Goal: Task Accomplishment & Management: Complete application form

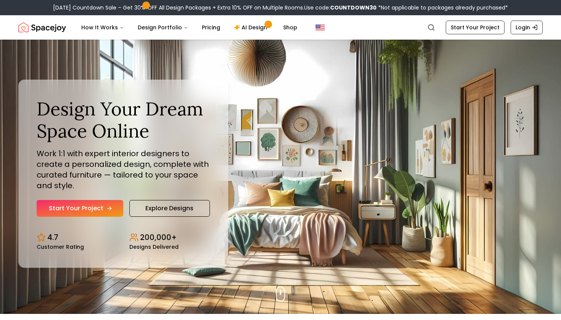
click at [98, 205] on link "Start Your Project" at bounding box center [80, 208] width 87 height 17
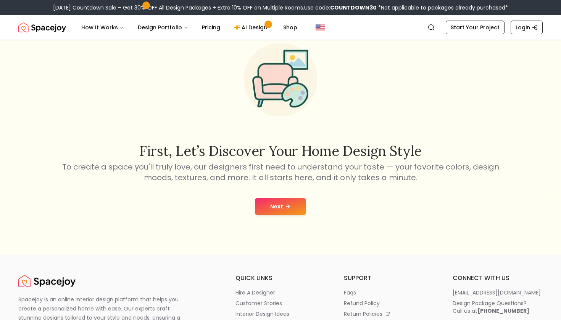
scroll to position [74, 0]
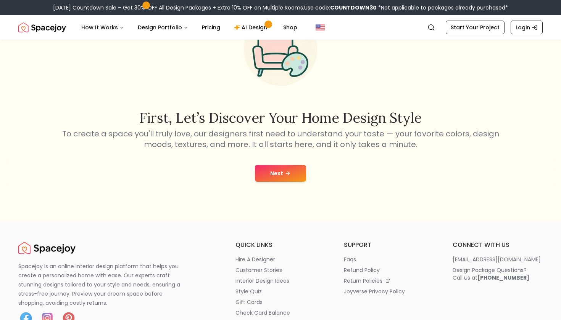
click at [277, 179] on button "Next" at bounding box center [280, 173] width 51 height 17
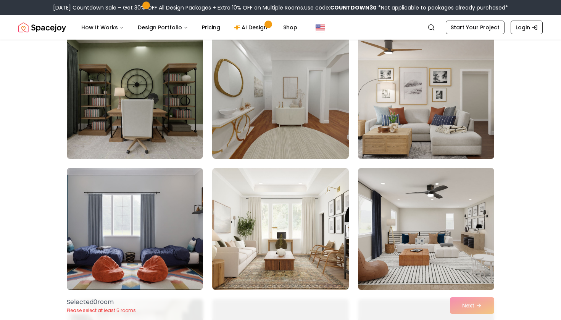
scroll to position [1510, 0]
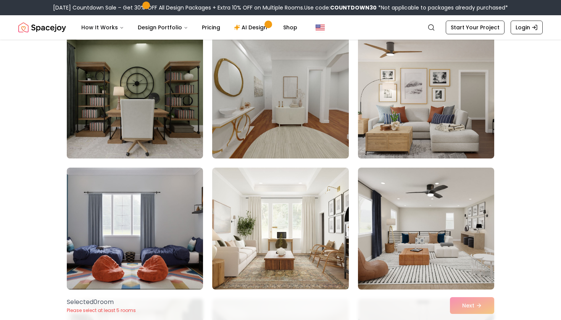
click at [159, 76] on img at bounding box center [134, 98] width 143 height 128
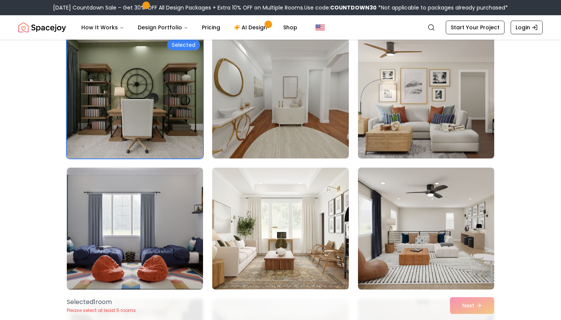
click at [481, 307] on div "Selected 1 room Please select at least 5 rooms Next" at bounding box center [280, 305] width 439 height 29
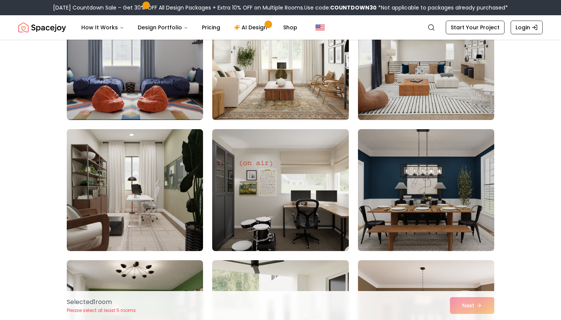
scroll to position [1683, 0]
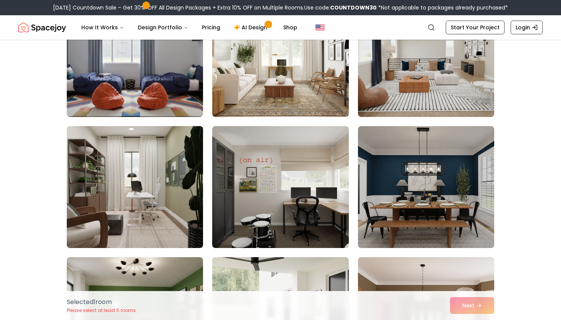
click at [165, 191] on img at bounding box center [134, 187] width 143 height 128
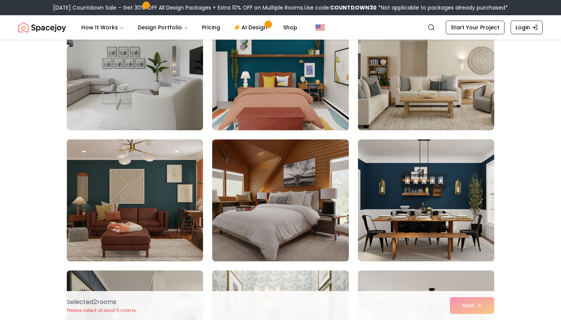
scroll to position [2196, 0]
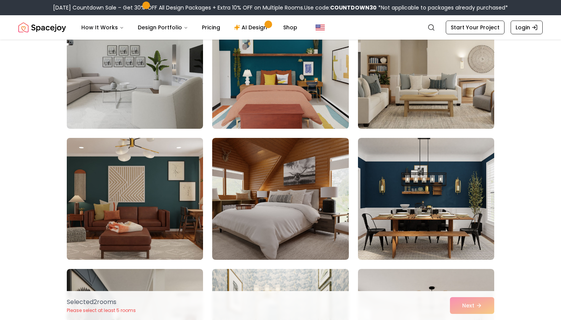
click at [174, 178] on img at bounding box center [134, 199] width 143 height 128
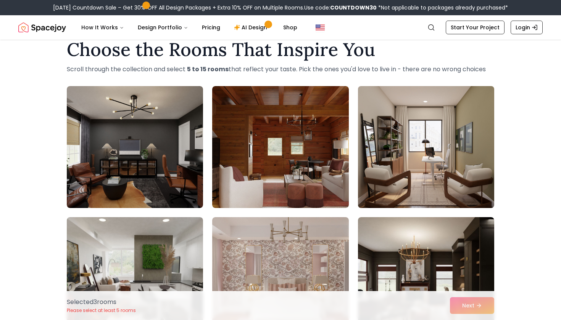
scroll to position [18, 0]
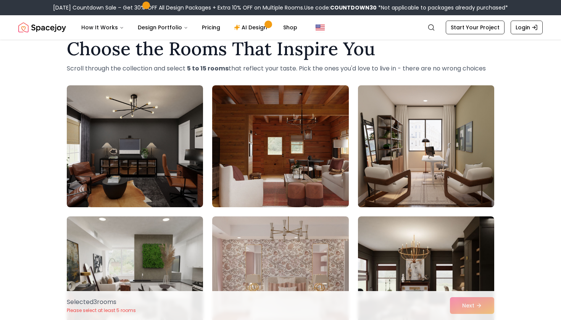
click at [432, 131] on img at bounding box center [425, 146] width 143 height 128
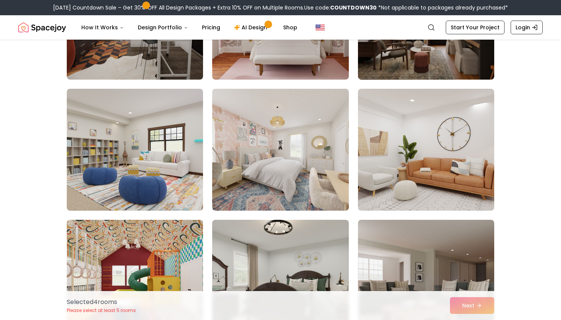
scroll to position [278, 0]
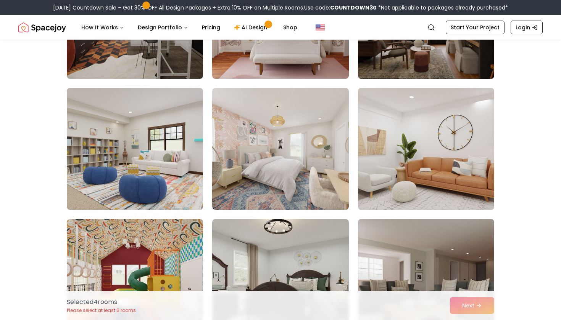
click at [455, 124] on img at bounding box center [425, 149] width 143 height 128
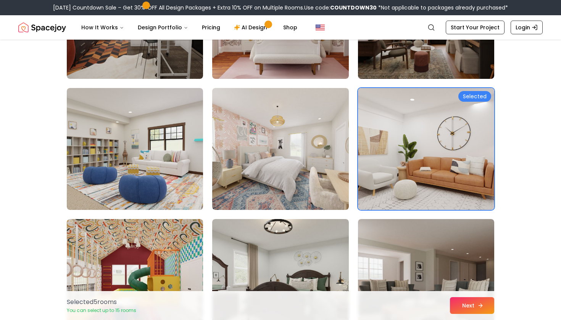
click at [470, 309] on button "Next" at bounding box center [472, 305] width 44 height 17
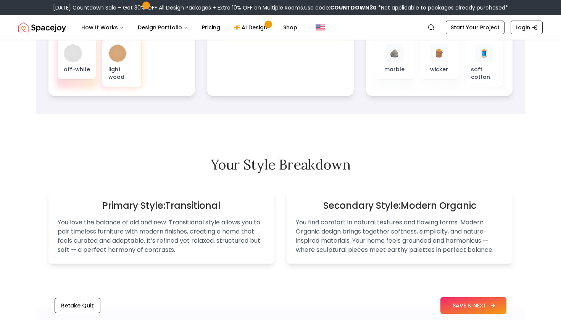
scroll to position [364, 0]
click at [469, 306] on button "SAVE & NEXT" at bounding box center [473, 305] width 66 height 17
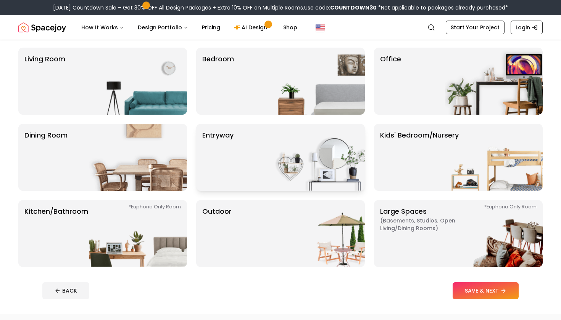
scroll to position [59, 0]
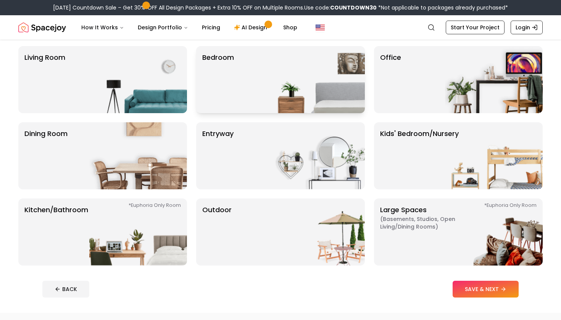
click at [294, 84] on img at bounding box center [316, 79] width 98 height 67
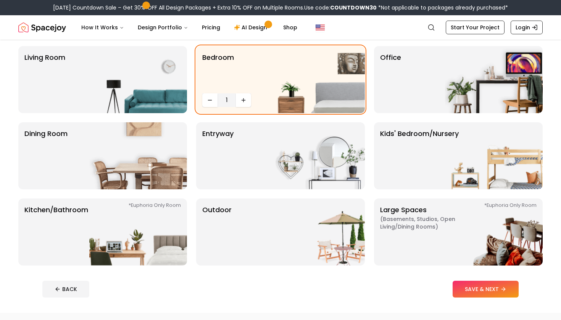
click at [479, 277] on footer "BACK SAVE & NEXT" at bounding box center [280, 289] width 488 height 29
click at [477, 286] on button "SAVE & NEXT" at bounding box center [485, 289] width 66 height 17
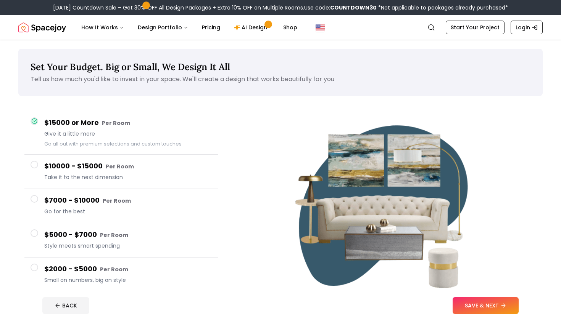
click at [107, 203] on small "Per Room" at bounding box center [117, 201] width 28 height 8
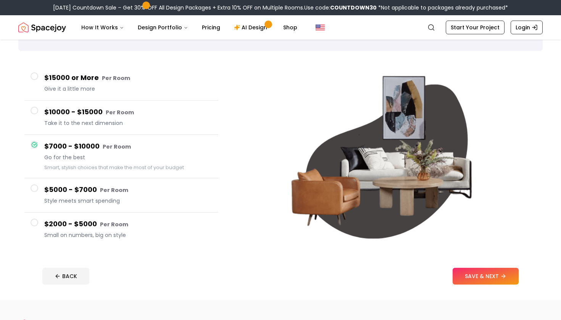
scroll to position [53, 0]
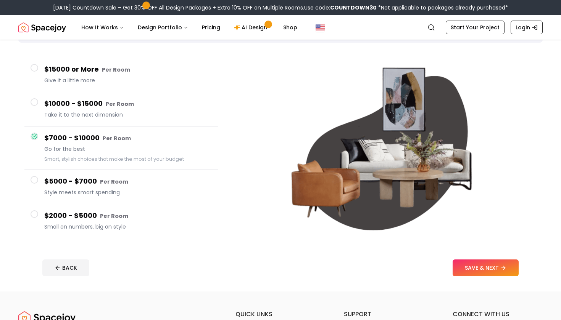
click at [100, 220] on h4 "$2000 - $5000 Per Room" at bounding box center [128, 216] width 168 height 11
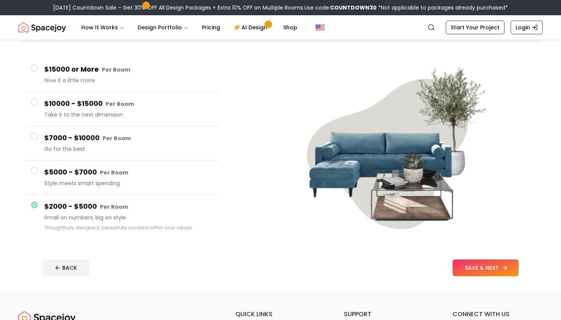
click at [460, 264] on button "SAVE & NEXT" at bounding box center [485, 268] width 66 height 17
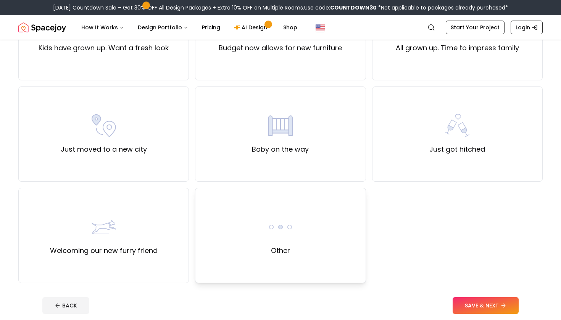
scroll to position [231, 0]
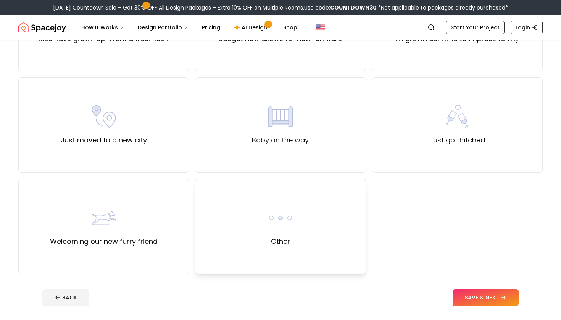
click at [311, 211] on div "Other" at bounding box center [280, 226] width 170 height 95
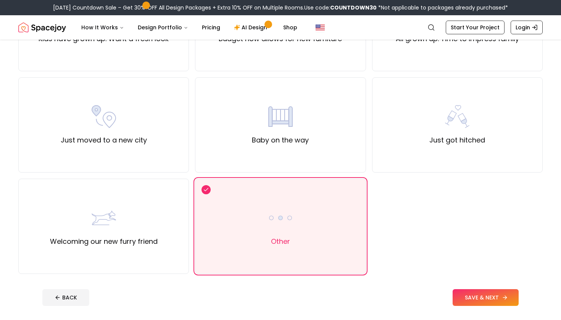
click at [483, 296] on button "SAVE & NEXT" at bounding box center [485, 297] width 66 height 17
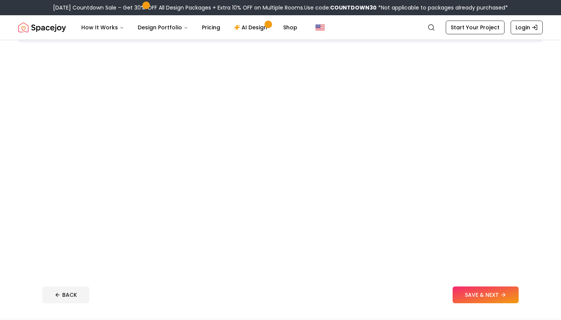
scroll to position [59, 0]
